Goal: Task Accomplishment & Management: Use online tool/utility

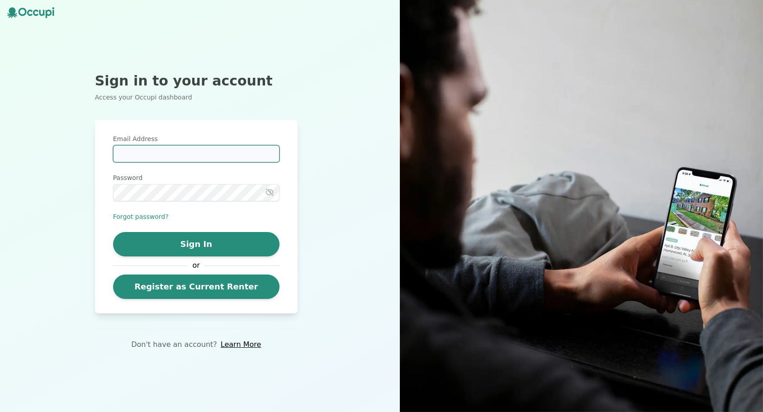
click at [138, 152] on input "Email Address" at bounding box center [196, 153] width 167 height 17
type input "**********"
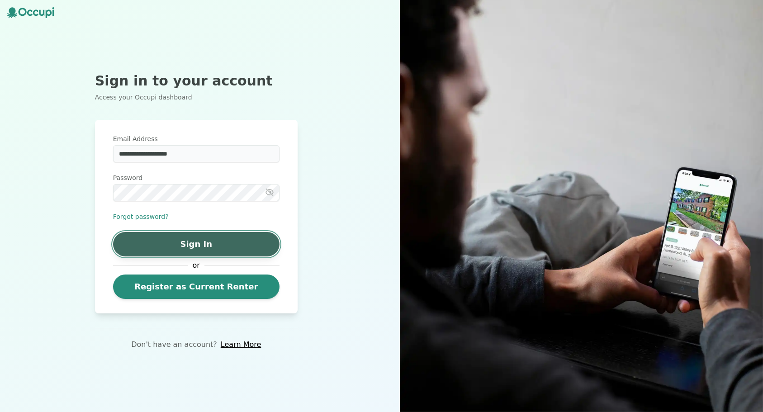
click at [231, 241] on button "Sign In" at bounding box center [196, 244] width 167 height 24
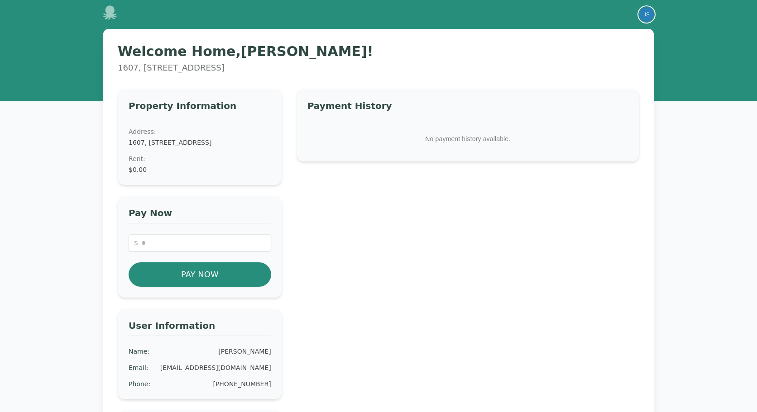
click at [646, 13] on img "button" at bounding box center [646, 14] width 14 height 14
click at [113, 14] on icon at bounding box center [110, 12] width 14 height 14
click at [113, 16] on icon at bounding box center [110, 12] width 14 height 14
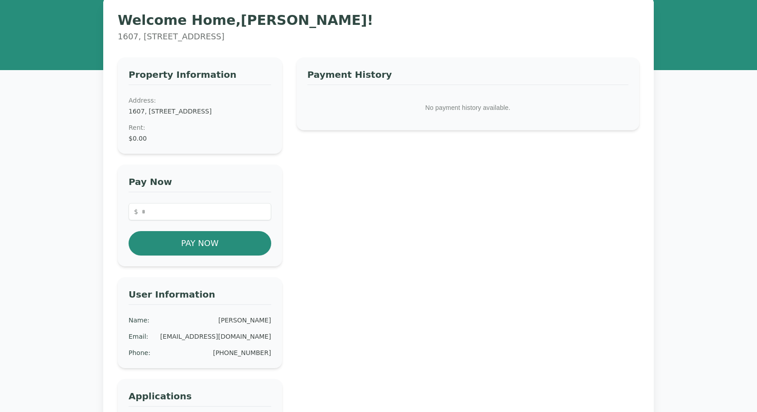
scroll to position [45, 0]
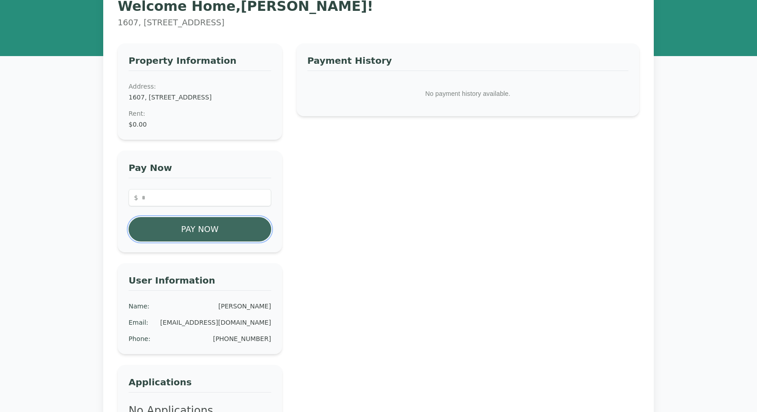
click at [201, 239] on button "Pay Now" at bounding box center [200, 229] width 143 height 24
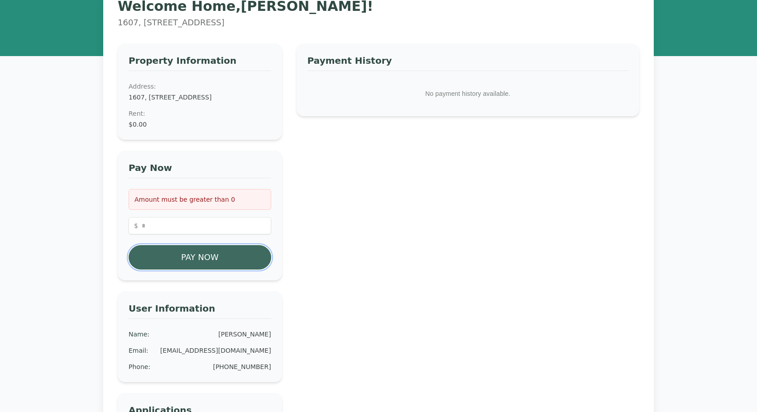
click at [195, 263] on button "Pay Now" at bounding box center [200, 257] width 143 height 24
click at [308, 255] on div "Payment History No payment history available." at bounding box center [467, 250] width 343 height 414
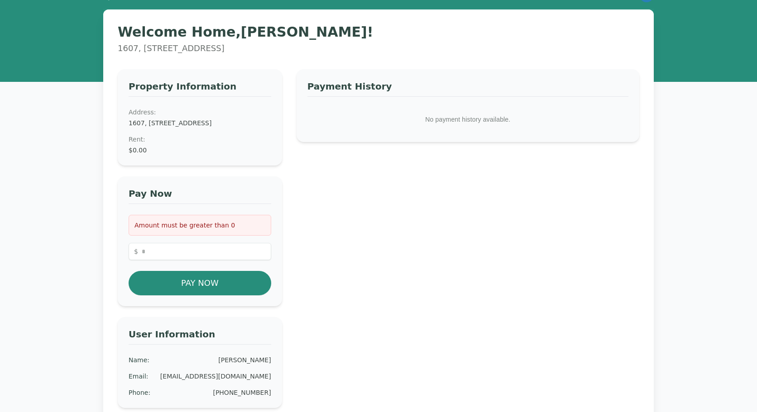
scroll to position [0, 0]
